Goal: Check status: Check status

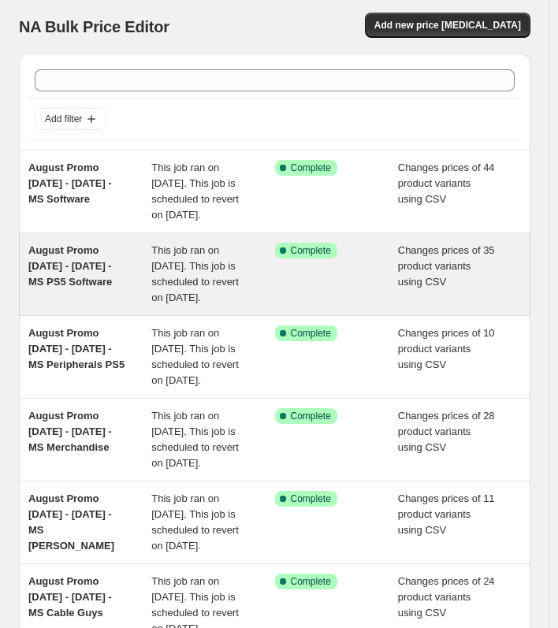
click at [162, 303] on span "This job ran on August 25, 2025. This job is scheduled to revert on September 8…" at bounding box center [194, 273] width 87 height 59
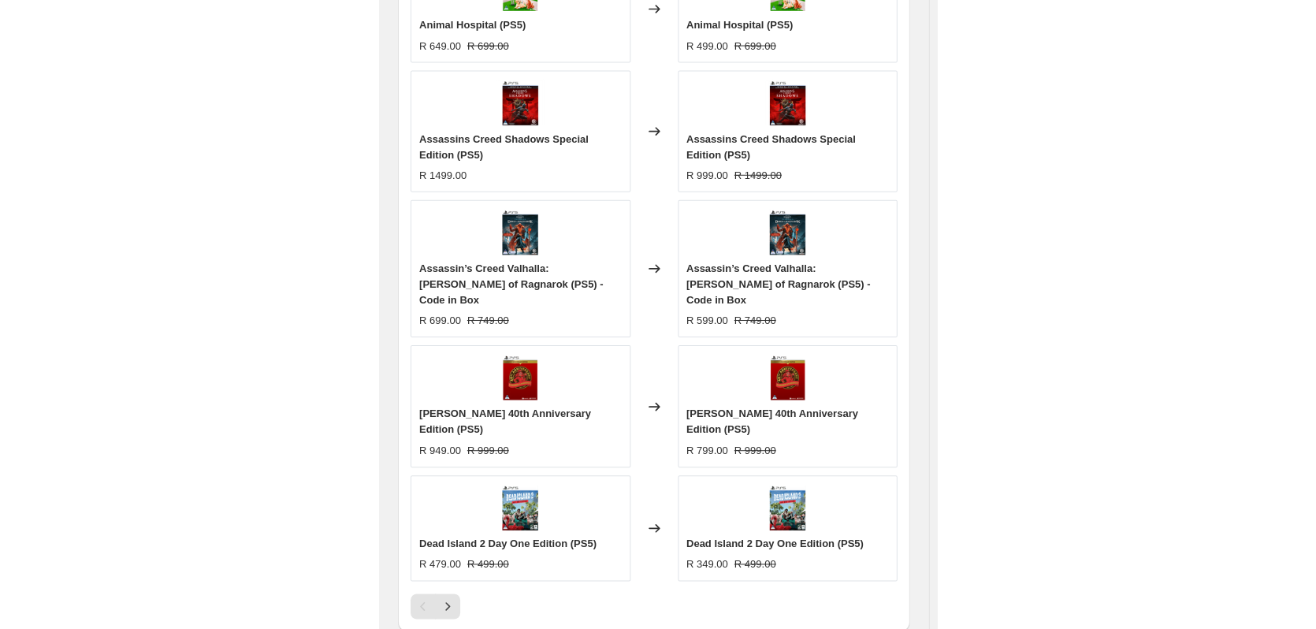
scroll to position [943, 0]
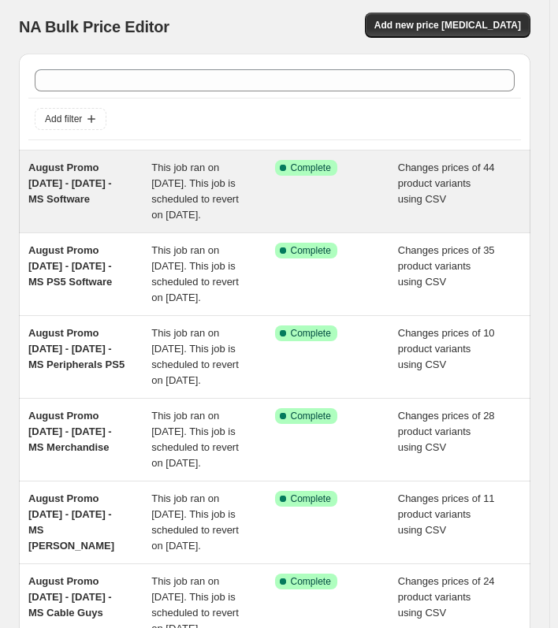
click at [77, 181] on span "August Promo 25 Aug - 7 Sept 2025 - MS Software" at bounding box center [70, 183] width 84 height 43
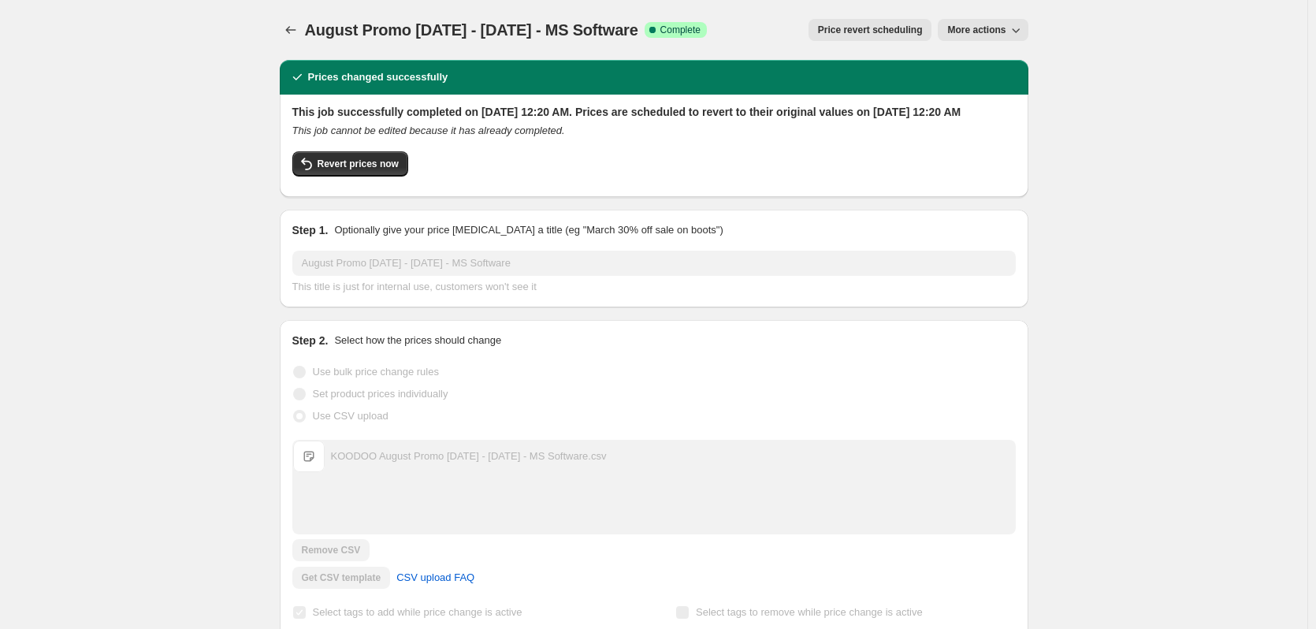
click at [565, 29] on span "More actions" at bounding box center [976, 30] width 58 height 13
click at [297, 24] on icon "Price change jobs" at bounding box center [291, 30] width 16 height 16
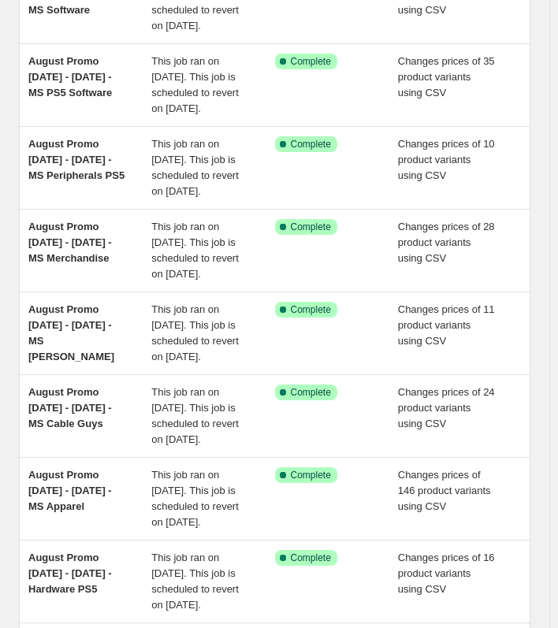
scroll to position [221, 0]
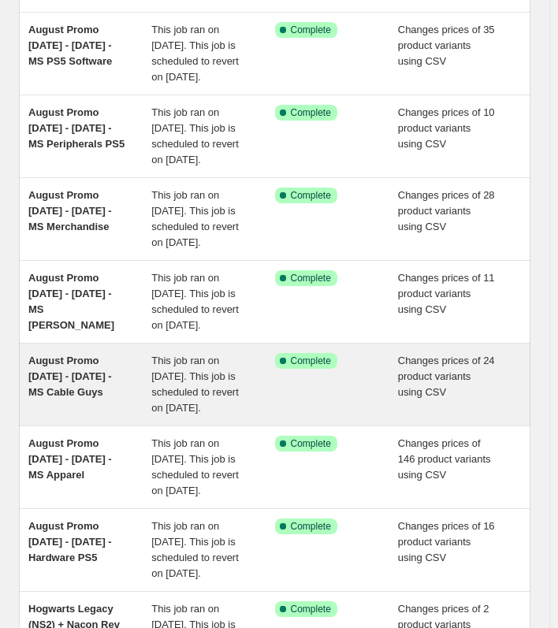
click at [99, 398] on span "August Promo 25 Aug - 7 Sept 2025 - MS Cable Guys" at bounding box center [70, 376] width 84 height 43
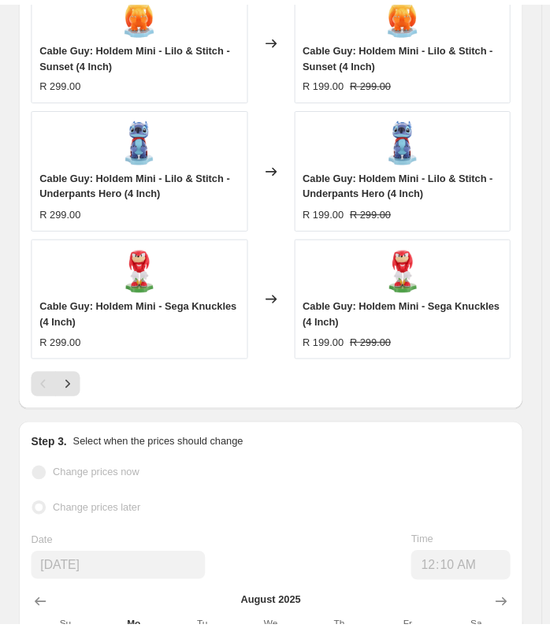
scroll to position [1205, 0]
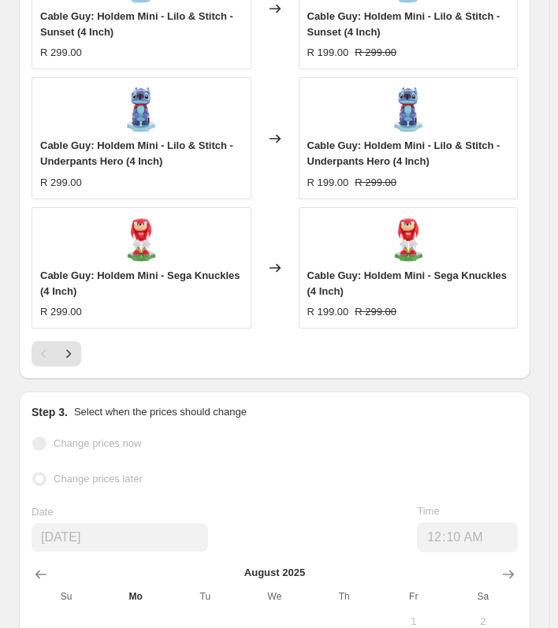
click at [140, 260] on div "Cable Guy: Holdem Mini - Sega Knuckles (4 Inch) R 299.00" at bounding box center [142, 267] width 220 height 121
click at [136, 271] on span "Cable Guy: Holdem Mini - Sega Knuckles (4 Inch)" at bounding box center [140, 284] width 200 height 28
click at [151, 240] on img at bounding box center [140, 239] width 47 height 47
